Goal: Task Accomplishment & Management: Complete application form

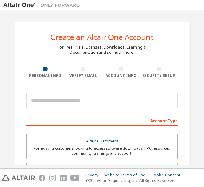
click at [82, 104] on input "email" at bounding box center [102, 100] width 152 height 15
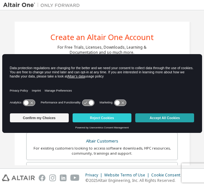
click at [155, 114] on button "Accept All Cookies" at bounding box center [164, 117] width 59 height 9
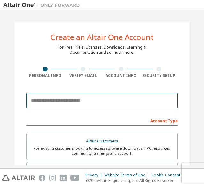
click at [60, 105] on input "email" at bounding box center [102, 100] width 152 height 15
type input "**********"
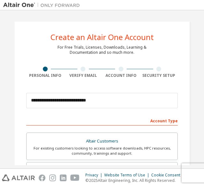
click at [164, 121] on div "Account Type" at bounding box center [102, 120] width 152 height 10
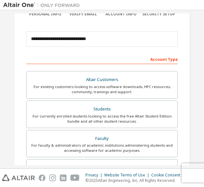
scroll to position [62, 0]
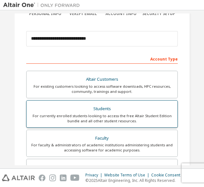
click at [147, 109] on div "Students" at bounding box center [101, 108] width 143 height 9
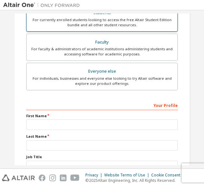
scroll to position [176, 0]
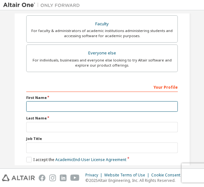
click at [143, 108] on input "text" at bounding box center [102, 106] width 152 height 11
type input "****"
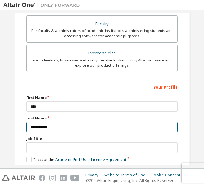
type input "**********"
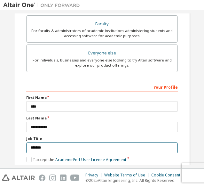
scroll to position [206, 0]
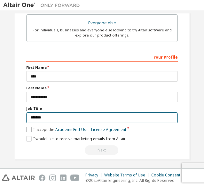
type input "*******"
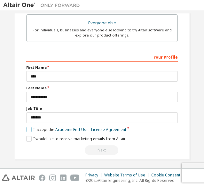
click at [26, 127] on label "I accept the Academic End-User License Agreement" at bounding box center [76, 129] width 100 height 5
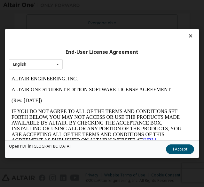
scroll to position [0, 0]
click at [191, 150] on button "I Accept" at bounding box center [180, 149] width 28 height 10
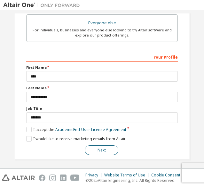
click at [115, 148] on button "Next" at bounding box center [102, 150] width 34 height 10
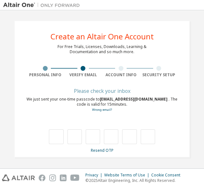
scroll to position [1, 0]
type input "*"
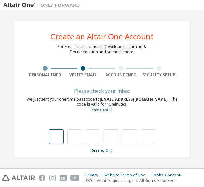
type input "*"
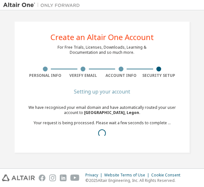
scroll to position [0, 0]
